Goal: Transaction & Acquisition: Purchase product/service

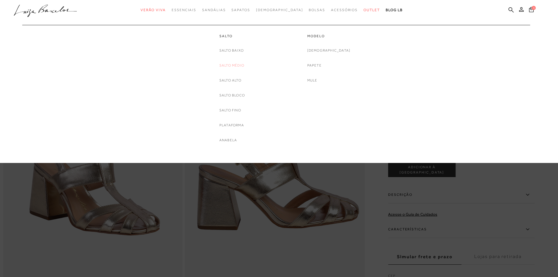
click at [239, 66] on link "Salto Médio" at bounding box center [231, 65] width 25 height 6
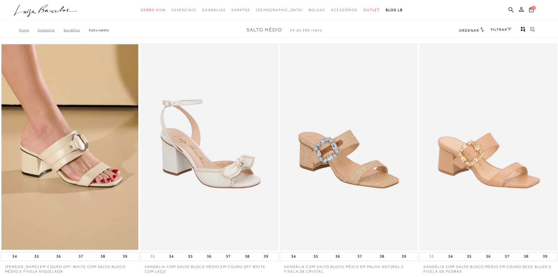
click at [499, 30] on link "FILTRAR" at bounding box center [501, 30] width 20 height 4
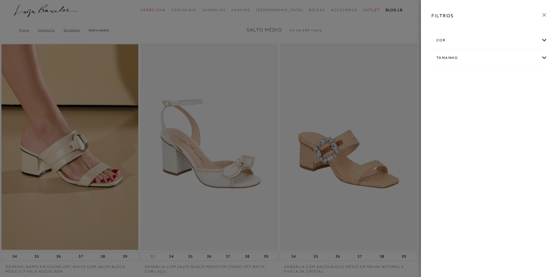
click at [444, 40] on div "cor" at bounding box center [489, 41] width 115 height 16
click at [479, 91] on span "DOURADO" at bounding box center [479, 90] width 23 height 4
click at [472, 91] on input "DOURADO" at bounding box center [469, 91] width 6 height 6
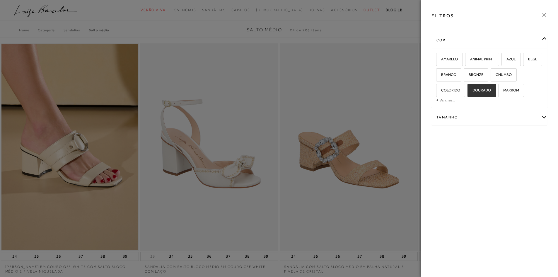
checkbox input "true"
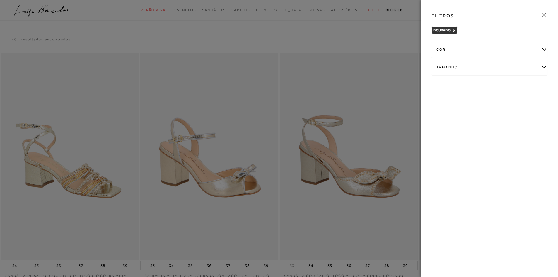
click at [543, 13] on icon at bounding box center [544, 15] width 6 height 6
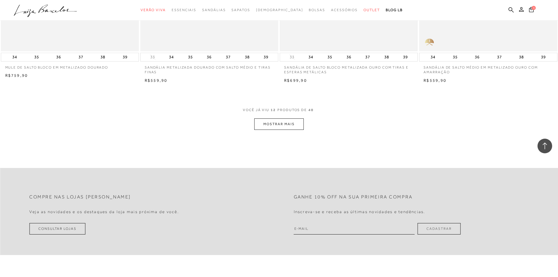
scroll to position [703, 0]
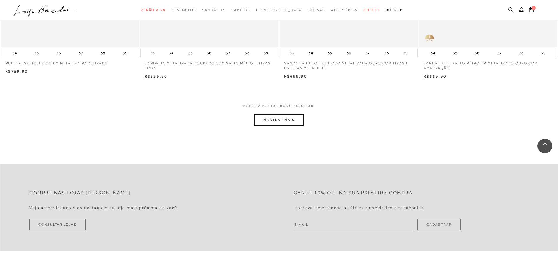
click at [287, 118] on button "MOSTRAR MAIS" at bounding box center [278, 119] width 49 height 11
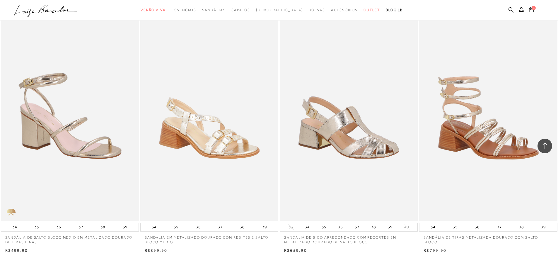
scroll to position [1318, 0]
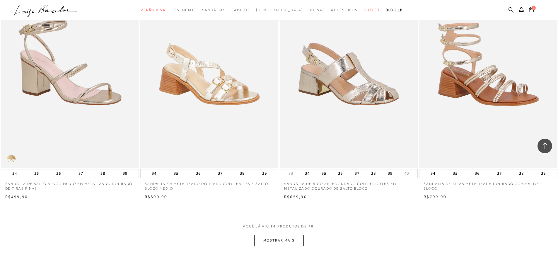
click at [281, 238] on button "MOSTRAR MAIS" at bounding box center [278, 240] width 49 height 11
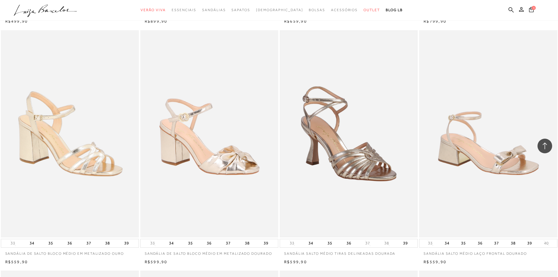
scroll to position [1493, 0]
click at [362, 168] on img at bounding box center [348, 133] width 137 height 205
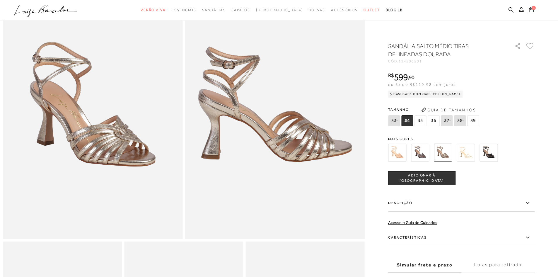
scroll to position [88, 0]
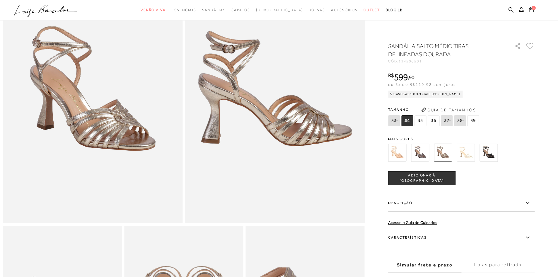
click at [531, 204] on icon at bounding box center [527, 202] width 7 height 7
click at [0, 0] on input "Descrição" at bounding box center [0, 0] width 0 height 0
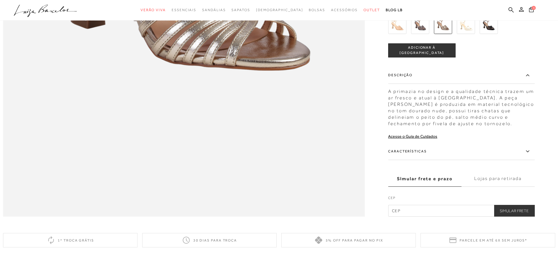
scroll to position [820, 0]
click at [530, 155] on icon at bounding box center [527, 151] width 7 height 7
click at [0, 0] on input "Características" at bounding box center [0, 0] width 0 height 0
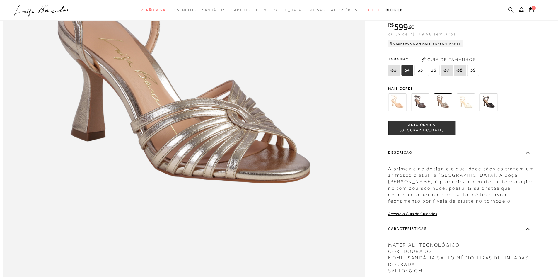
scroll to position [674, 0]
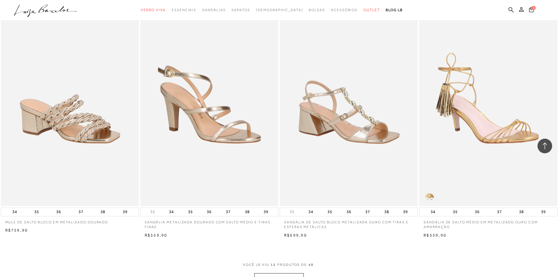
scroll to position [603, 0]
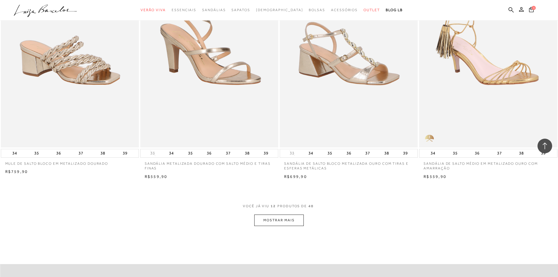
click at [285, 221] on button "MOSTRAR MAIS" at bounding box center [278, 219] width 49 height 11
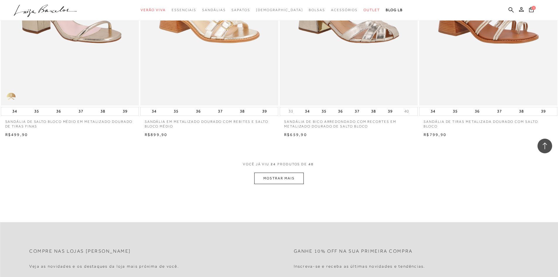
scroll to position [1393, 0]
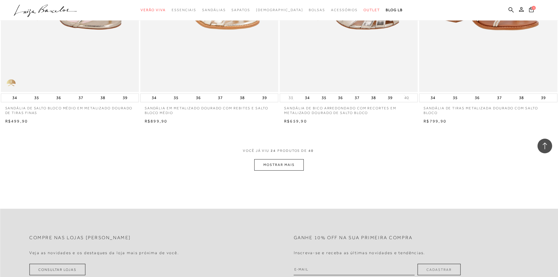
click at [286, 166] on button "MOSTRAR MAIS" at bounding box center [278, 164] width 49 height 11
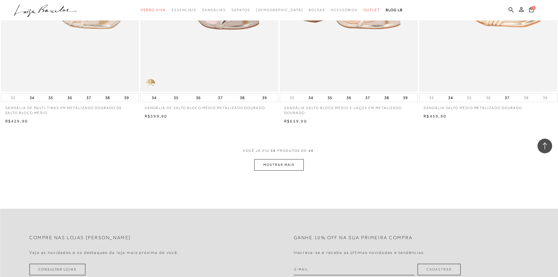
scroll to position [2125, 0]
click at [294, 163] on button "MOSTRAR MAIS" at bounding box center [278, 163] width 49 height 11
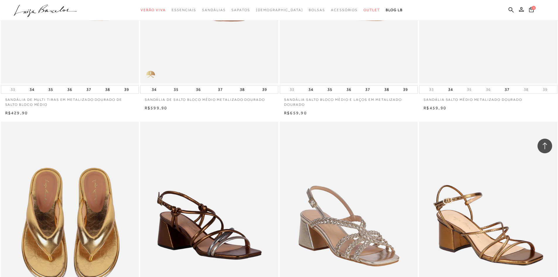
scroll to position [2038, 0]
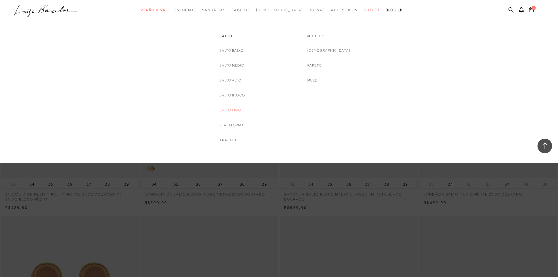
click at [236, 110] on link "Salto Fino" at bounding box center [230, 110] width 22 height 6
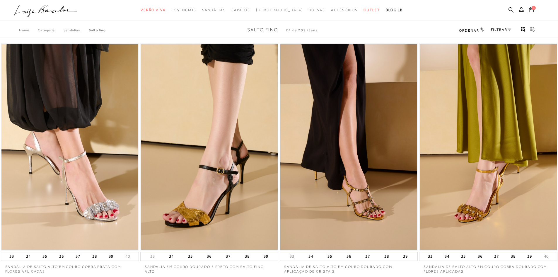
click at [503, 29] on link "FILTRAR" at bounding box center [501, 30] width 20 height 4
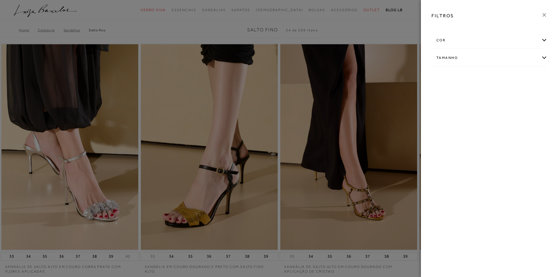
click at [446, 41] on div "cor" at bounding box center [489, 41] width 115 height 16
click at [449, 90] on span "DOURADO" at bounding box center [448, 90] width 23 height 4
click at [441, 90] on input "DOURADO" at bounding box center [438, 91] width 6 height 6
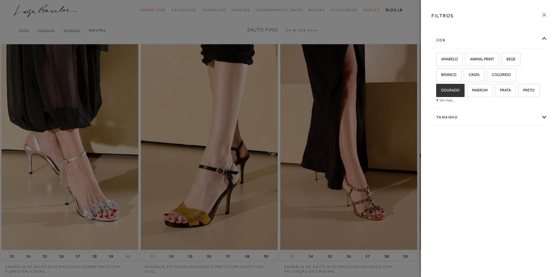
checkbox input "true"
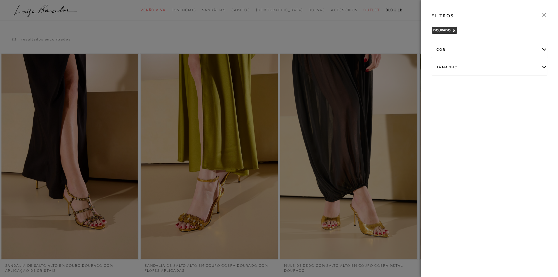
click at [543, 14] on icon at bounding box center [544, 15] width 4 height 4
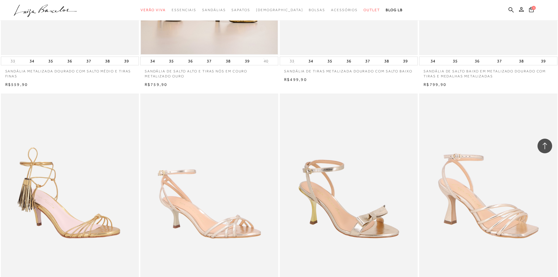
scroll to position [596, 0]
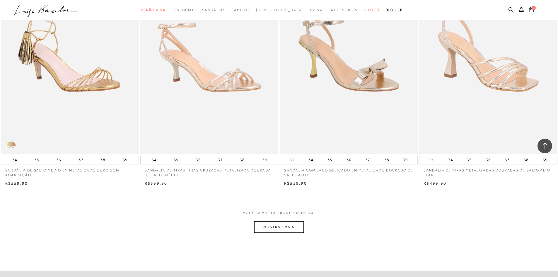
click at [290, 228] on button "MOSTRAR MAIS" at bounding box center [278, 226] width 49 height 11
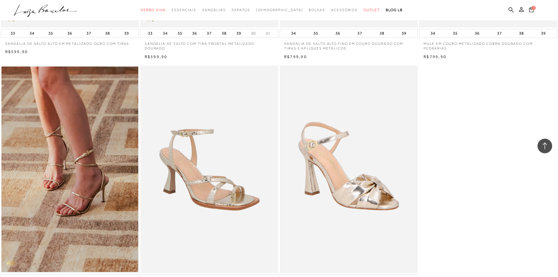
scroll to position [1211, 0]
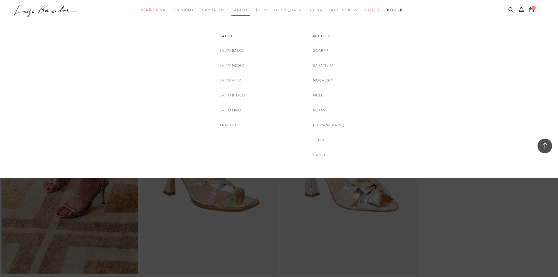
click at [249, 10] on span "Sapatos" at bounding box center [240, 10] width 18 height 4
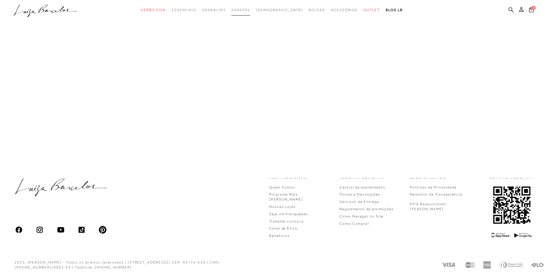
scroll to position [233, 0]
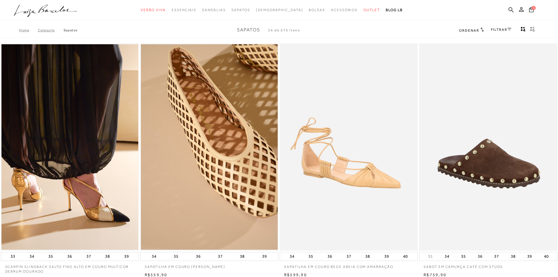
click at [503, 29] on link "FILTRAR" at bounding box center [501, 30] width 20 height 4
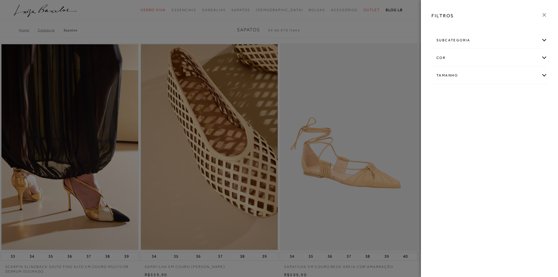
click at [444, 59] on div "cor" at bounding box center [489, 58] width 115 height 16
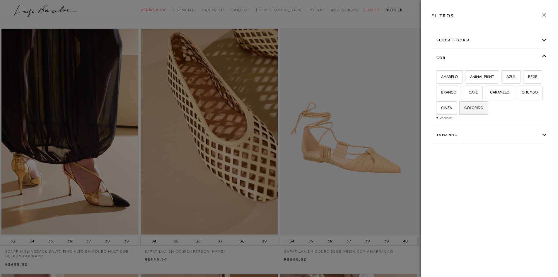
scroll to position [29, 0]
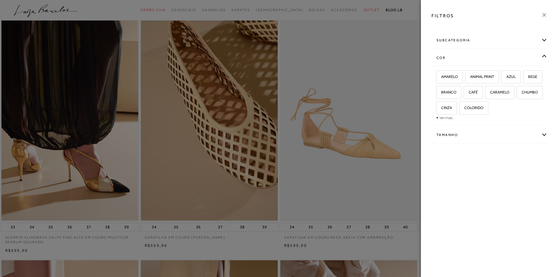
click at [439, 116] on span "+ Ver mais..." at bounding box center [445, 117] width 19 height 6
click at [448, 118] on link "Ver mais..." at bounding box center [447, 117] width 16 height 4
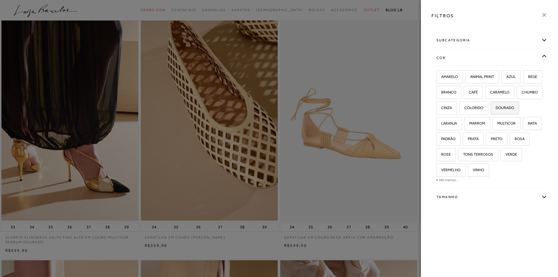
click at [491, 110] on span "DOURADO" at bounding box center [502, 107] width 23 height 4
click at [490, 112] on input "DOURADO" at bounding box center [493, 109] width 6 height 6
checkbox input "true"
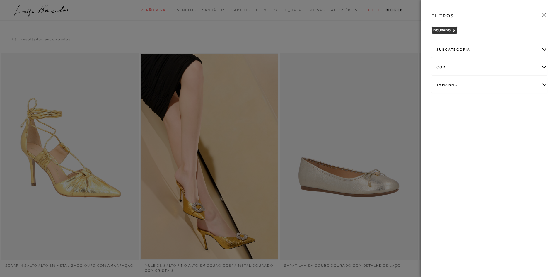
click at [543, 15] on icon at bounding box center [544, 15] width 6 height 6
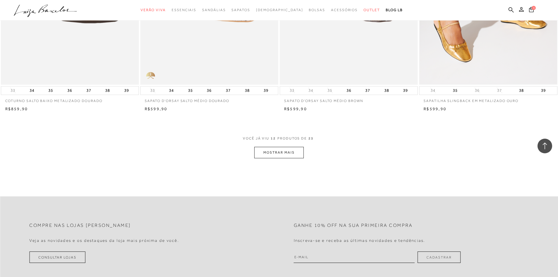
scroll to position [674, 0]
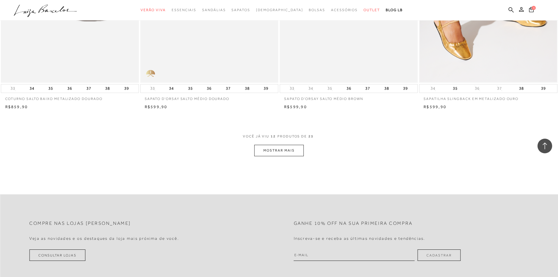
click at [299, 145] on button "MOSTRAR MAIS" at bounding box center [278, 150] width 49 height 11
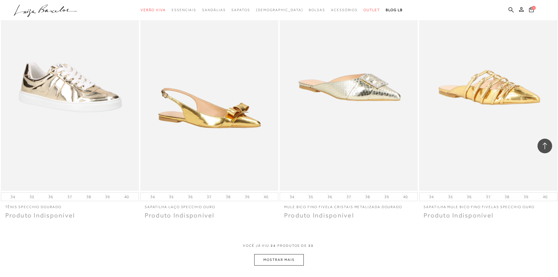
scroll to position [1347, 0]
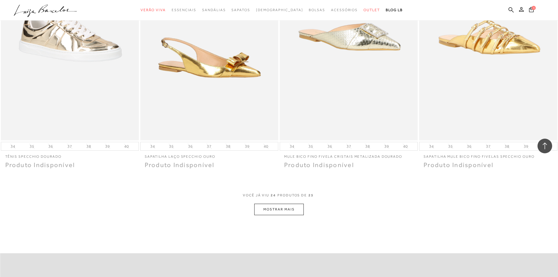
click at [281, 206] on button "MOSTRAR MAIS" at bounding box center [278, 209] width 49 height 11
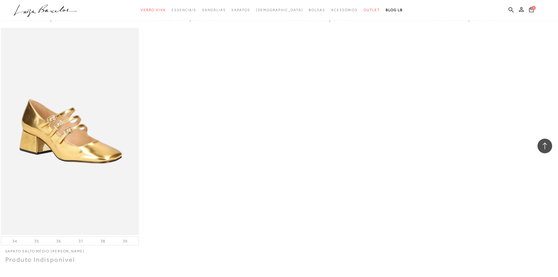
scroll to position [1640, 0]
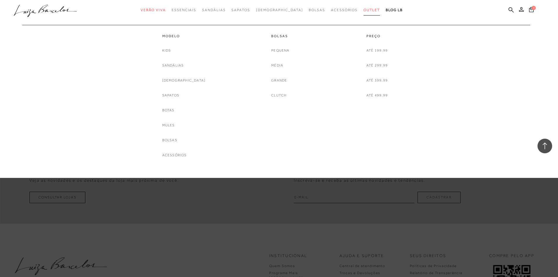
click at [363, 8] on span "Outlet" at bounding box center [371, 10] width 16 height 4
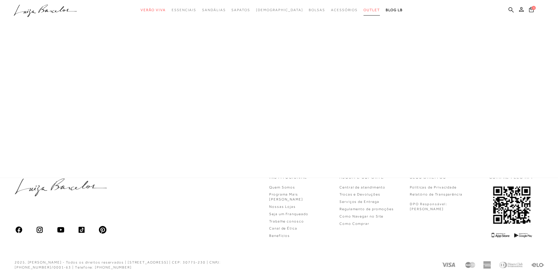
scroll to position [233, 0]
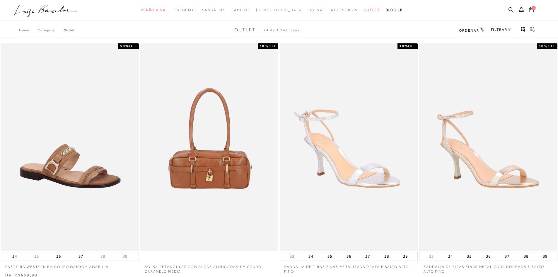
click at [497, 30] on link "FILTRAR" at bounding box center [501, 30] width 20 height 4
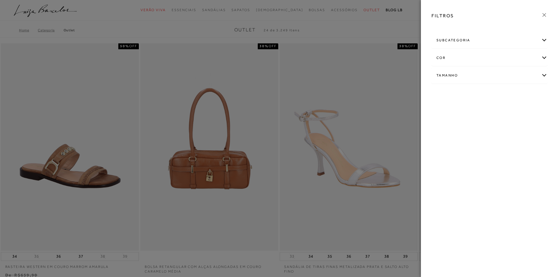
click at [445, 58] on div "cor" at bounding box center [489, 58] width 115 height 16
click at [442, 117] on link "Ver mais..." at bounding box center [447, 117] width 16 height 4
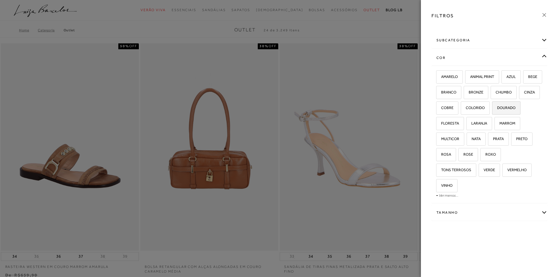
click at [493, 110] on span "DOURADO" at bounding box center [504, 107] width 23 height 4
click at [491, 112] on input "DOURADO" at bounding box center [494, 109] width 6 height 6
checkbox input "true"
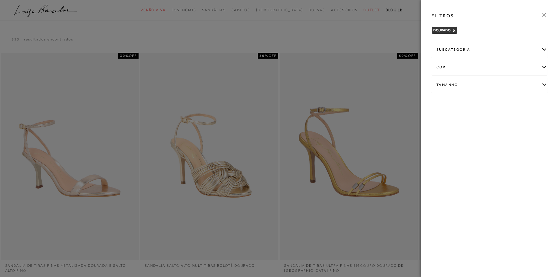
click at [441, 67] on div "cor" at bounding box center [489, 67] width 115 height 16
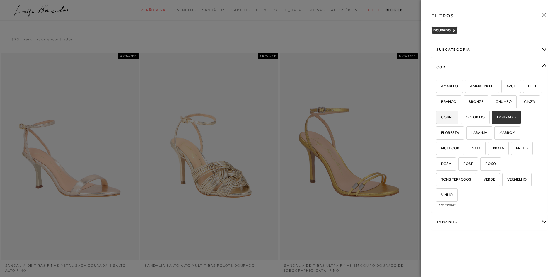
click at [453, 118] on span "COBRE" at bounding box center [445, 117] width 17 height 4
click at [441, 118] on input "COBRE" at bounding box center [438, 118] width 6 height 6
checkbox input "true"
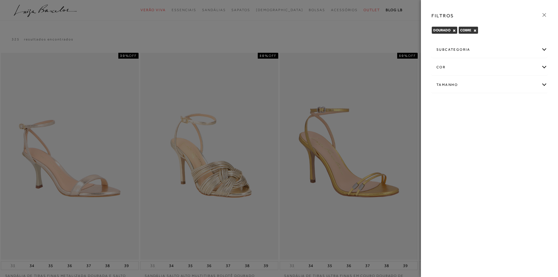
click at [544, 15] on icon at bounding box center [544, 15] width 4 height 4
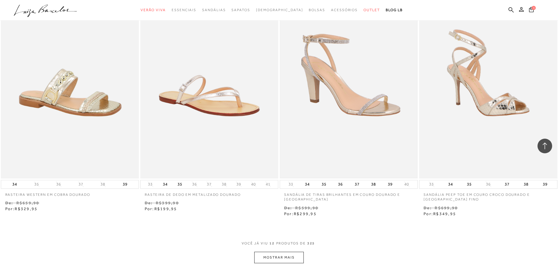
scroll to position [586, 0]
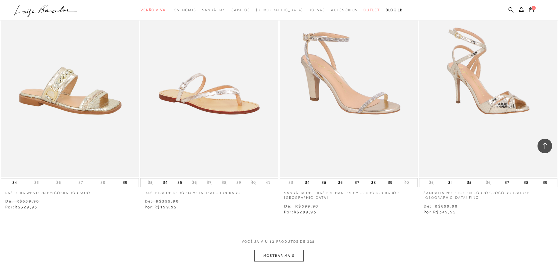
click at [294, 255] on button "MOSTRAR MAIS" at bounding box center [278, 255] width 49 height 11
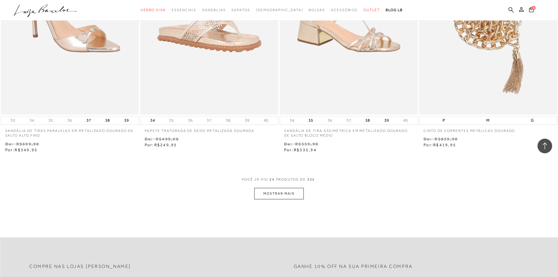
scroll to position [1435, 0]
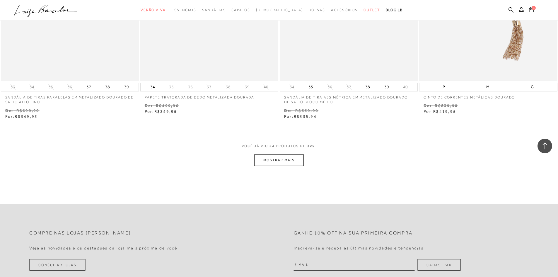
click at [274, 160] on button "MOSTRAR MAIS" at bounding box center [278, 159] width 49 height 11
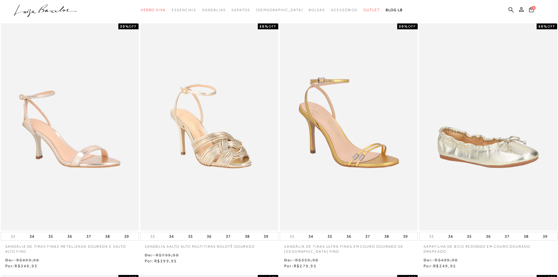
scroll to position [0, 0]
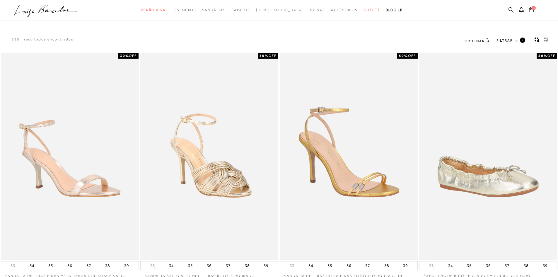
click at [511, 39] on span "FILTRAR" at bounding box center [504, 40] width 16 height 5
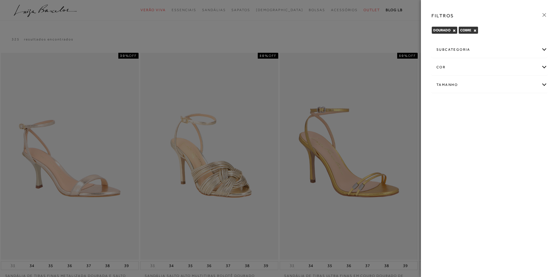
click at [544, 47] on div "subcategoria" at bounding box center [489, 50] width 115 height 16
click at [458, 67] on span "Modelo" at bounding box center [456, 65] width 12 height 4
click at [545, 14] on icon at bounding box center [544, 15] width 6 height 6
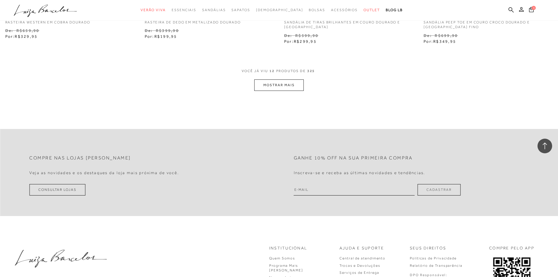
scroll to position [761, 0]
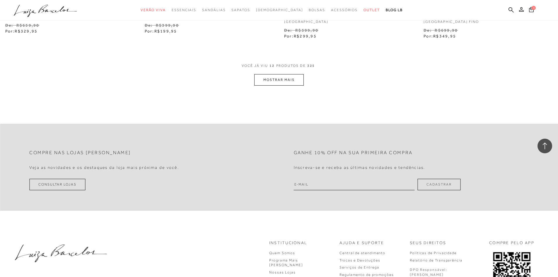
click at [295, 77] on button "MOSTRAR MAIS" at bounding box center [278, 79] width 49 height 11
